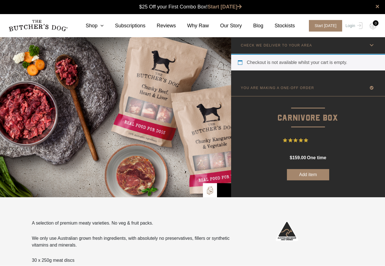
scroll to position [0, 0]
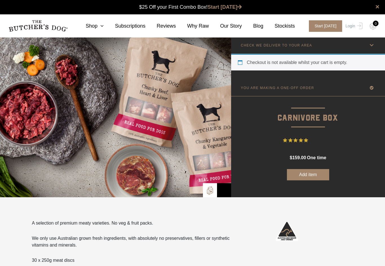
click at [308, 177] on button "Add item" at bounding box center [308, 174] width 42 height 11
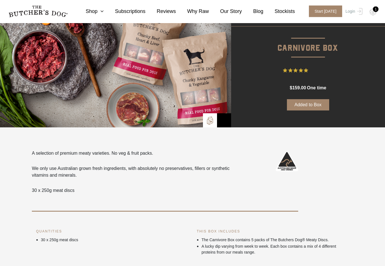
scroll to position [45, 0]
click at [306, 104] on button "Added to Box" at bounding box center [308, 104] width 42 height 11
click at [307, 106] on button "Added to Box" at bounding box center [308, 104] width 42 height 11
click at [306, 107] on button "Added to Box" at bounding box center [308, 104] width 42 height 11
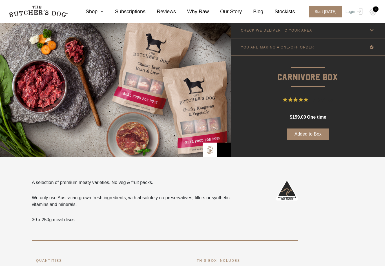
scroll to position [0, 0]
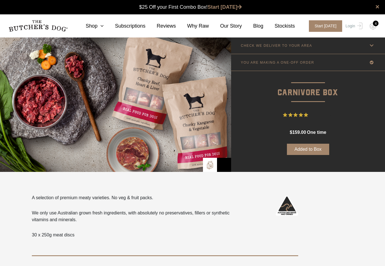
click at [312, 148] on button "Added to Box" at bounding box center [308, 149] width 42 height 11
click at [301, 149] on button "Added to Box" at bounding box center [308, 149] width 42 height 11
click at [312, 151] on button "Added to Box" at bounding box center [308, 149] width 42 height 11
click at [312, 150] on button "Added to Box" at bounding box center [308, 149] width 42 height 11
click at [320, 148] on button "Added to Box" at bounding box center [308, 149] width 42 height 11
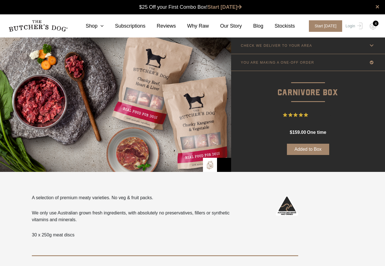
click at [319, 147] on button "Added to Box" at bounding box center [308, 149] width 42 height 11
click at [321, 146] on button "Added to Box" at bounding box center [308, 149] width 42 height 11
click at [318, 144] on button "Added to Box" at bounding box center [308, 149] width 42 height 11
click at [375, 65] on icon at bounding box center [371, 62] width 7 height 7
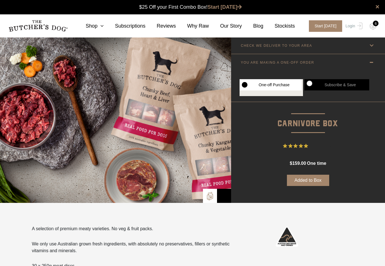
click at [303, 180] on button "Added to Box" at bounding box center [308, 180] width 42 height 11
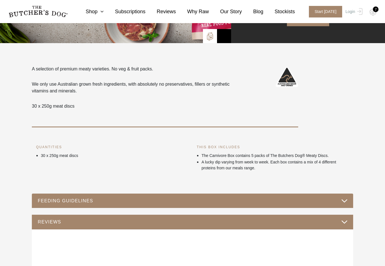
scroll to position [164, 0]
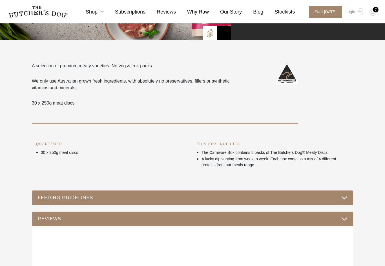
click at [345, 199] on button "FEEDING GUIDELINES" at bounding box center [192, 198] width 310 height 8
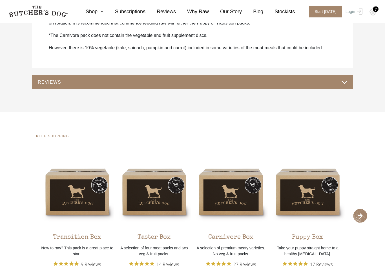
scroll to position [398, 0]
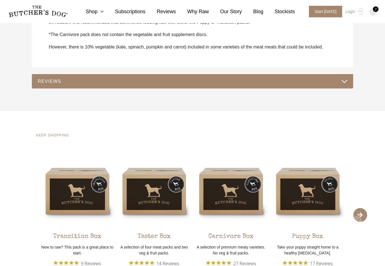
click at [344, 85] on button "REVIEWS" at bounding box center [192, 82] width 310 height 8
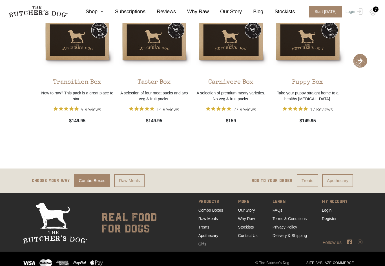
scroll to position [1110, 0]
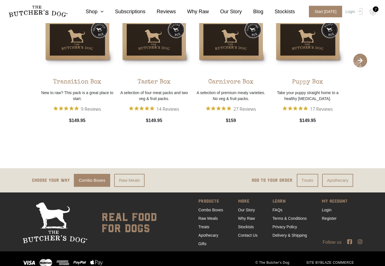
click at [358, 138] on section "KEEP SHOPPING Transition Box New to raw? This pack is a great place to start. 9…" at bounding box center [192, 63] width 385 height 212
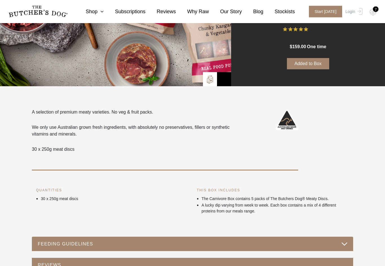
scroll to position [0, 0]
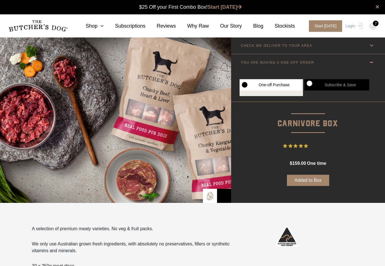
click at [325, 31] on span "Start [DATE]" at bounding box center [325, 26] width 33 height 12
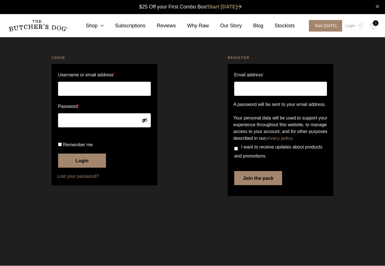
click at [90, 85] on input "Username or email address *" at bounding box center [104, 89] width 93 height 14
